Goal: Use online tool/utility

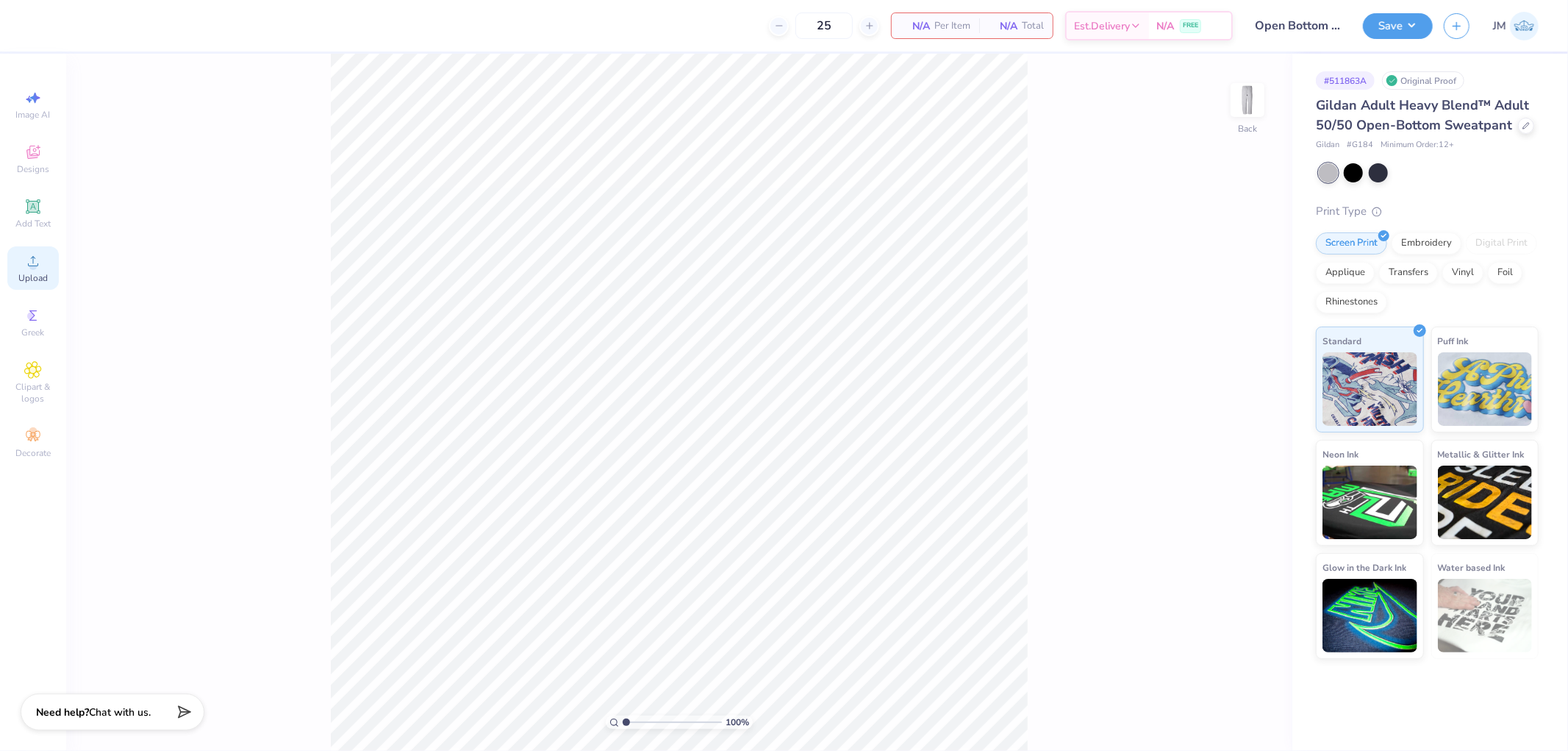
click at [41, 271] on div "Upload" at bounding box center [33, 268] width 52 height 43
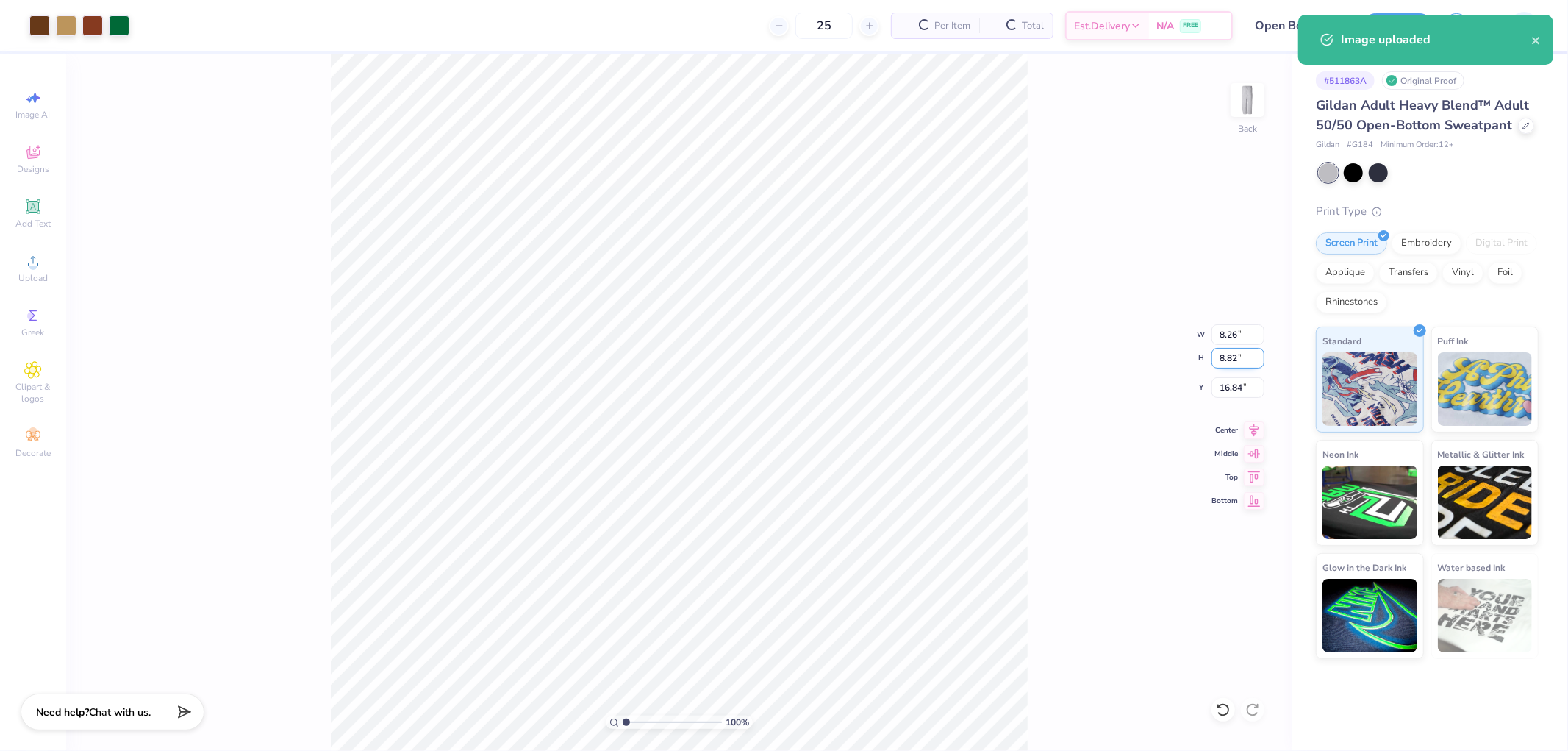
click at [1229, 355] on input "8.82" at bounding box center [1238, 358] width 53 height 20
type input "3.5"
type input "3.28"
type input "3.50"
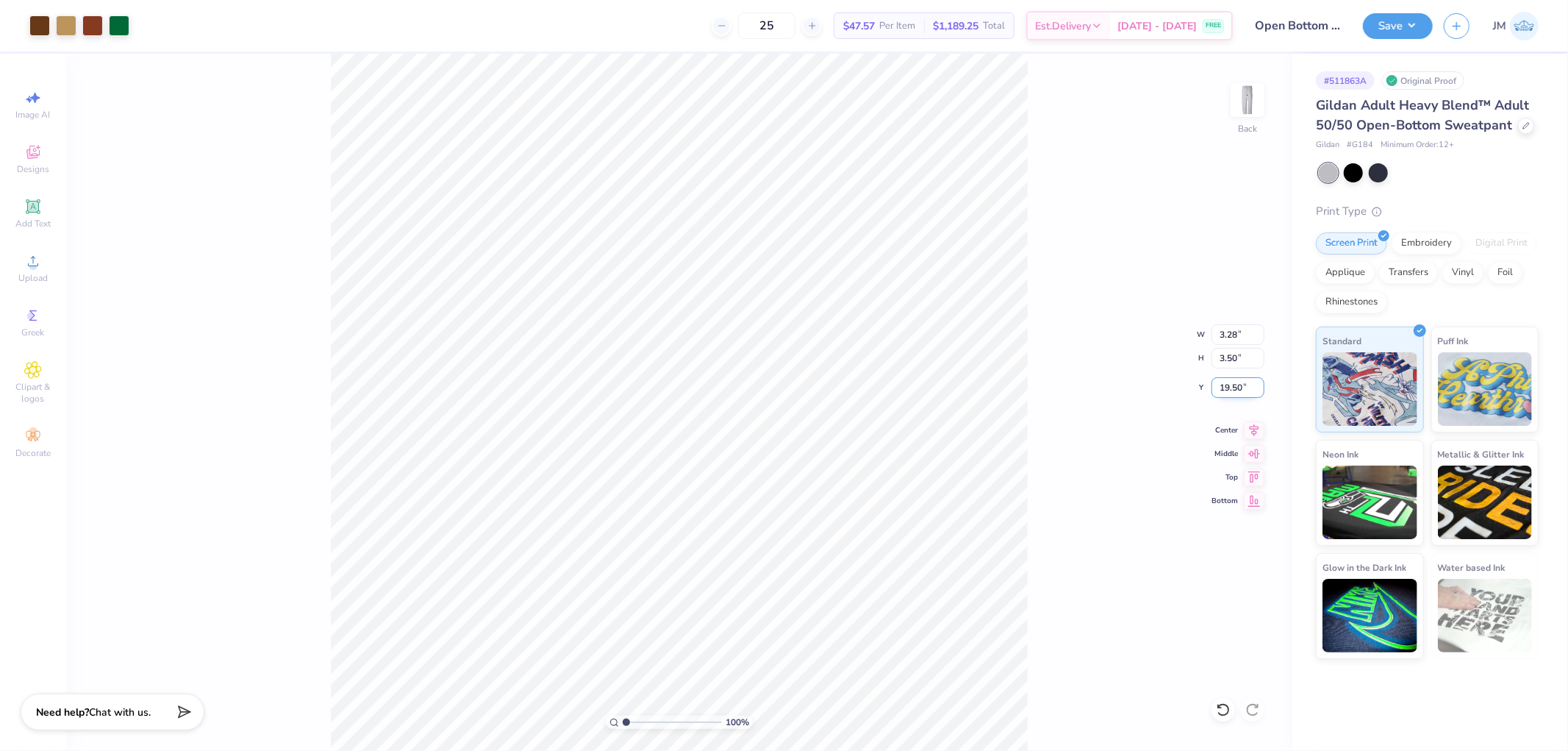
click at [1230, 383] on input "19.50" at bounding box center [1238, 388] width 53 height 20
type input "3.00"
click at [1042, 307] on div "100 % Back W 3.28 3.28 " H 3.50 3.50 " Y 3.00 3.00 " Center Middle Top Bottom" at bounding box center [679, 402] width 1227 height 697
click at [1224, 388] on input "2.94" at bounding box center [1238, 388] width 53 height 20
type input "3.00"
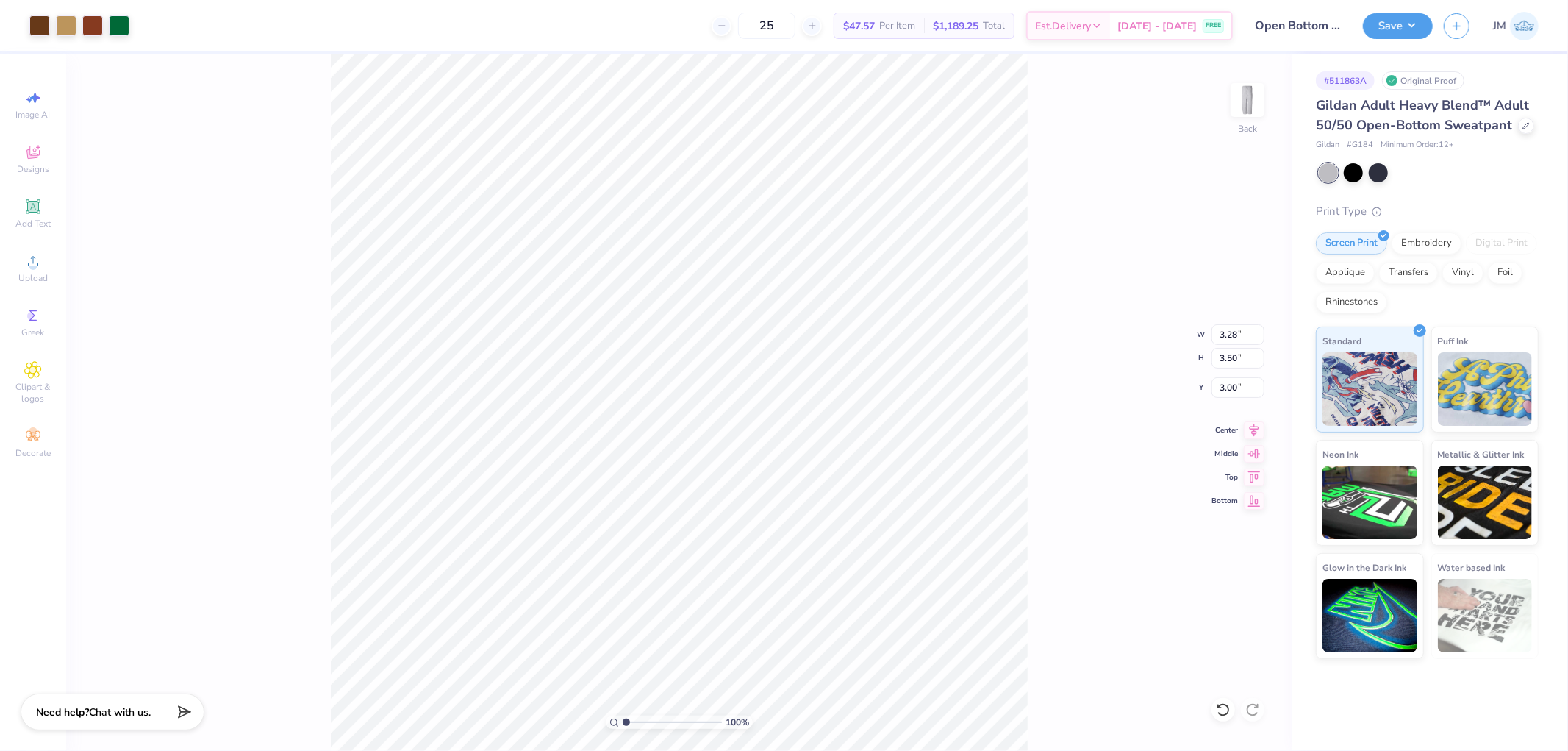
click at [1074, 357] on div "100 % Back W 3.28 3.28 " H 3.50 3.50 " Y 3.00 3.00 " Center Middle Top Bottom" at bounding box center [679, 402] width 1227 height 697
click at [1230, 388] on input "3.00" at bounding box center [1238, 388] width 53 height 20
type input "1.50"
click at [1125, 381] on div "100 % Back W 3.28 3.28 " H 3.50 3.50 " Y 1.50 1.50 " Center Middle Top Bottom" at bounding box center [679, 402] width 1227 height 697
click at [1406, 31] on button "Save" at bounding box center [1398, 24] width 70 height 26
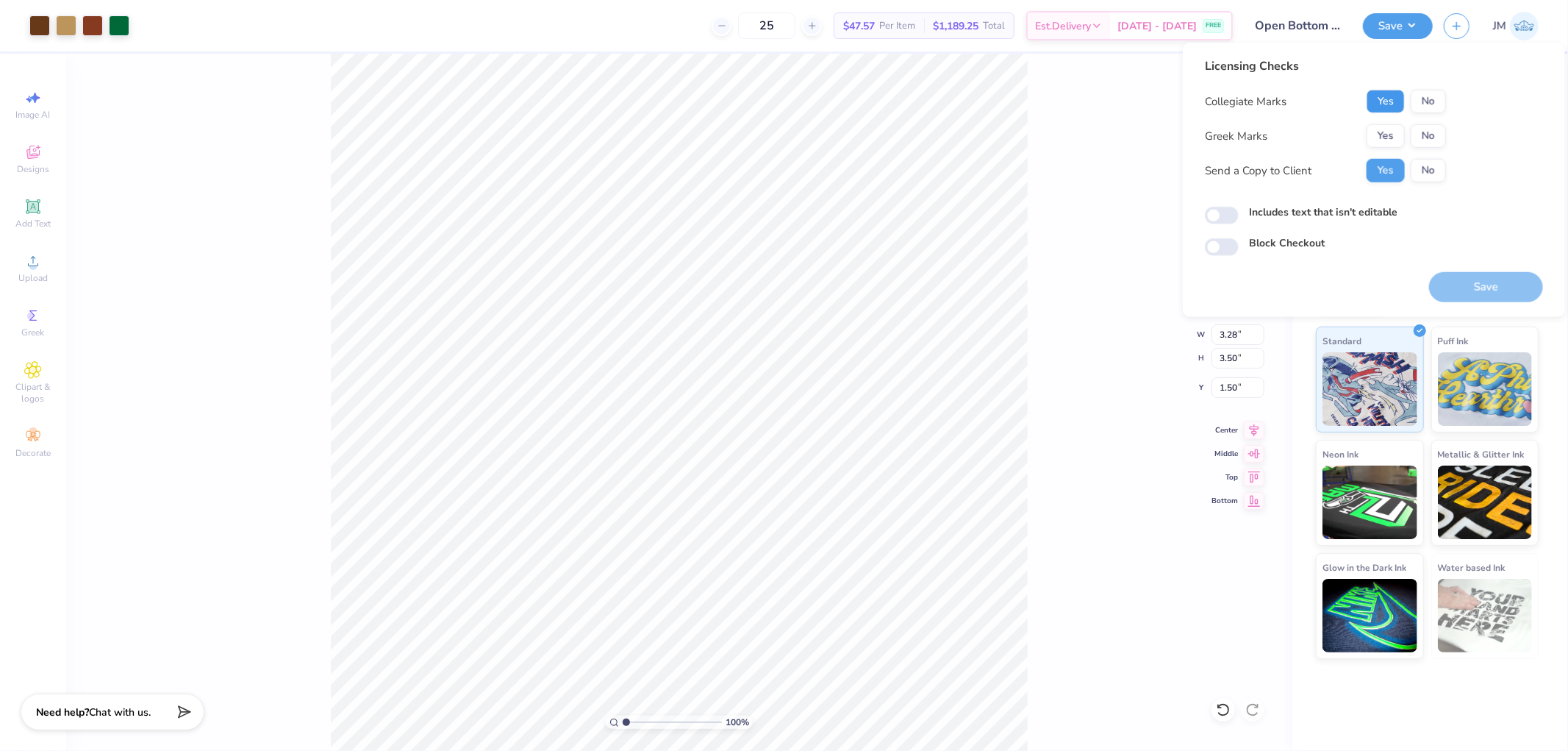
click at [1391, 100] on button "Yes" at bounding box center [1386, 101] width 38 height 24
drag, startPoint x: 1417, startPoint y: 137, endPoint x: 1413, endPoint y: 121, distance: 16.5
click at [1419, 137] on button "No" at bounding box center [1428, 136] width 35 height 24
click at [1468, 276] on button "Save" at bounding box center [1486, 287] width 114 height 30
